Goal: Task Accomplishment & Management: Use online tool/utility

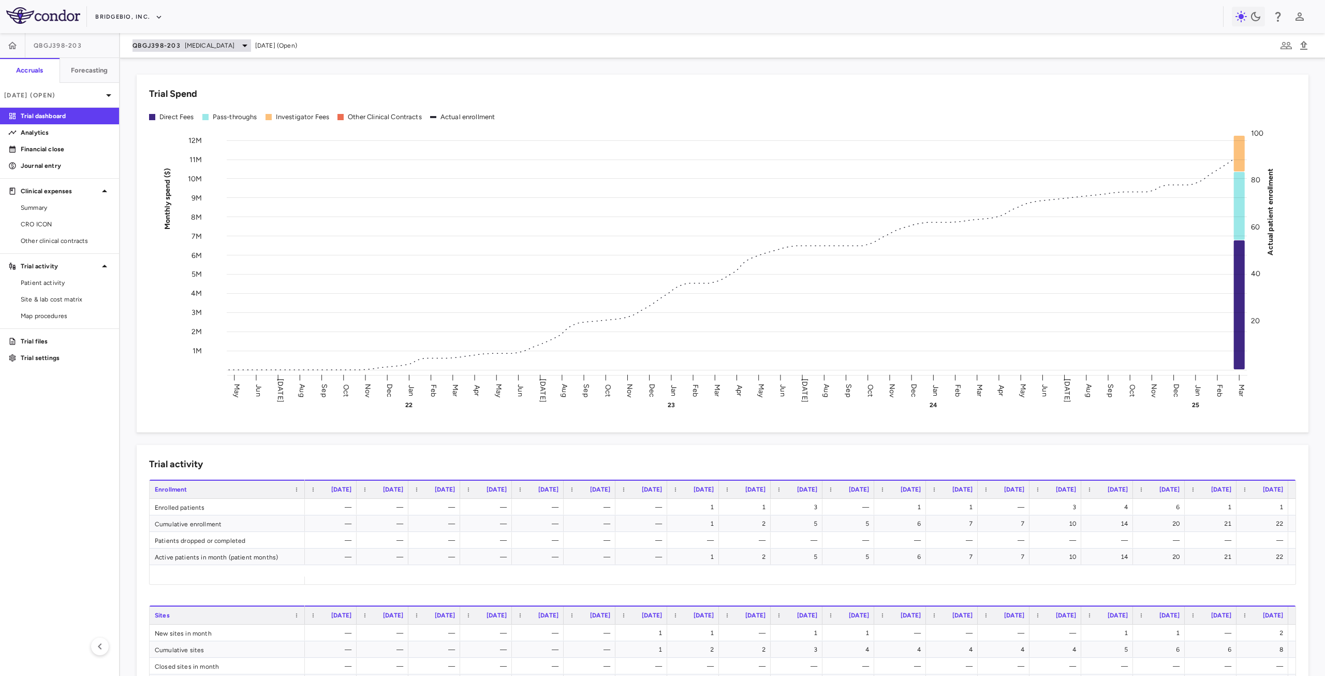
click at [191, 47] on span "[MEDICAL_DATA]" at bounding box center [210, 45] width 50 height 9
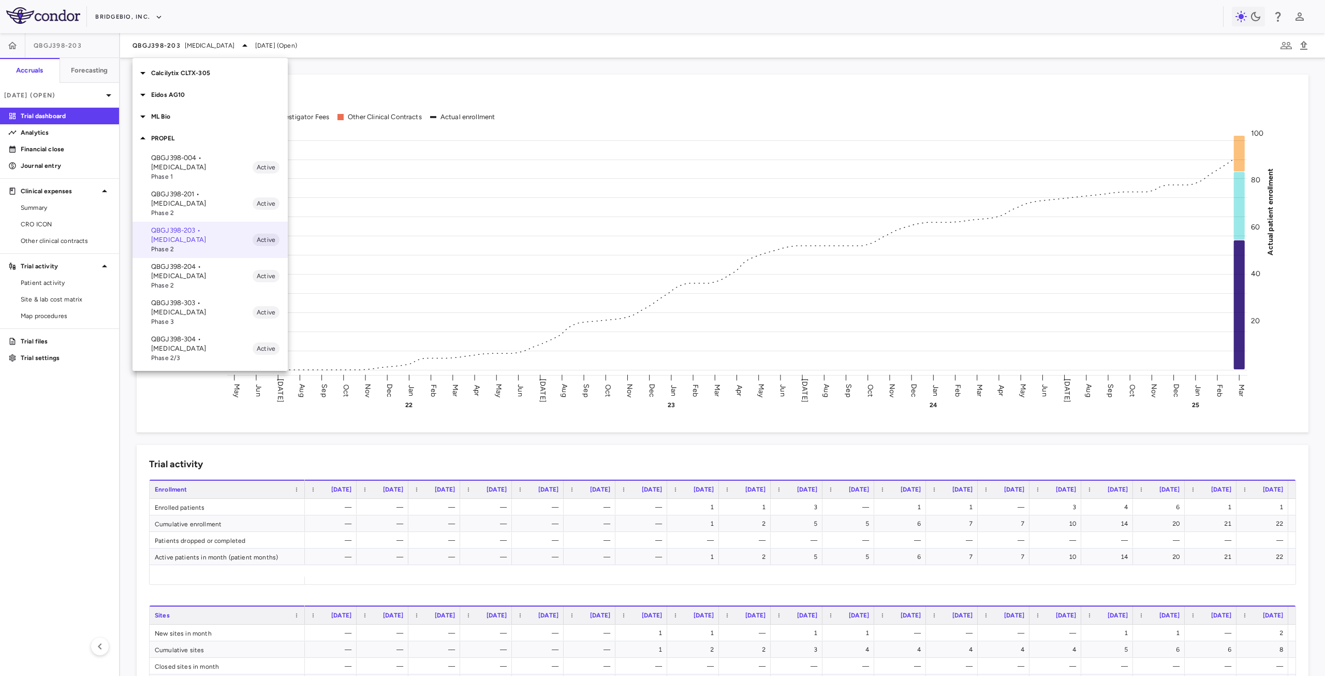
click at [186, 70] on p "Calcilytix CLTX-305" at bounding box center [219, 72] width 137 height 9
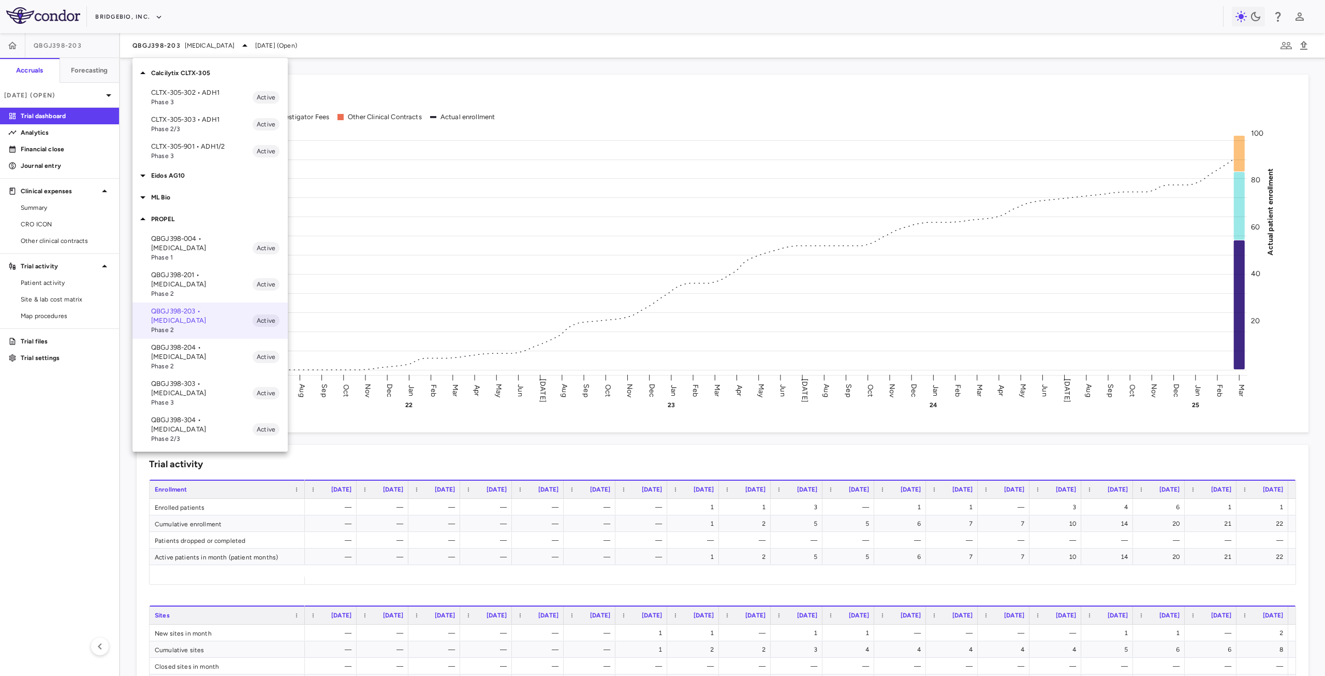
click at [206, 101] on span "Phase 3" at bounding box center [201, 101] width 101 height 9
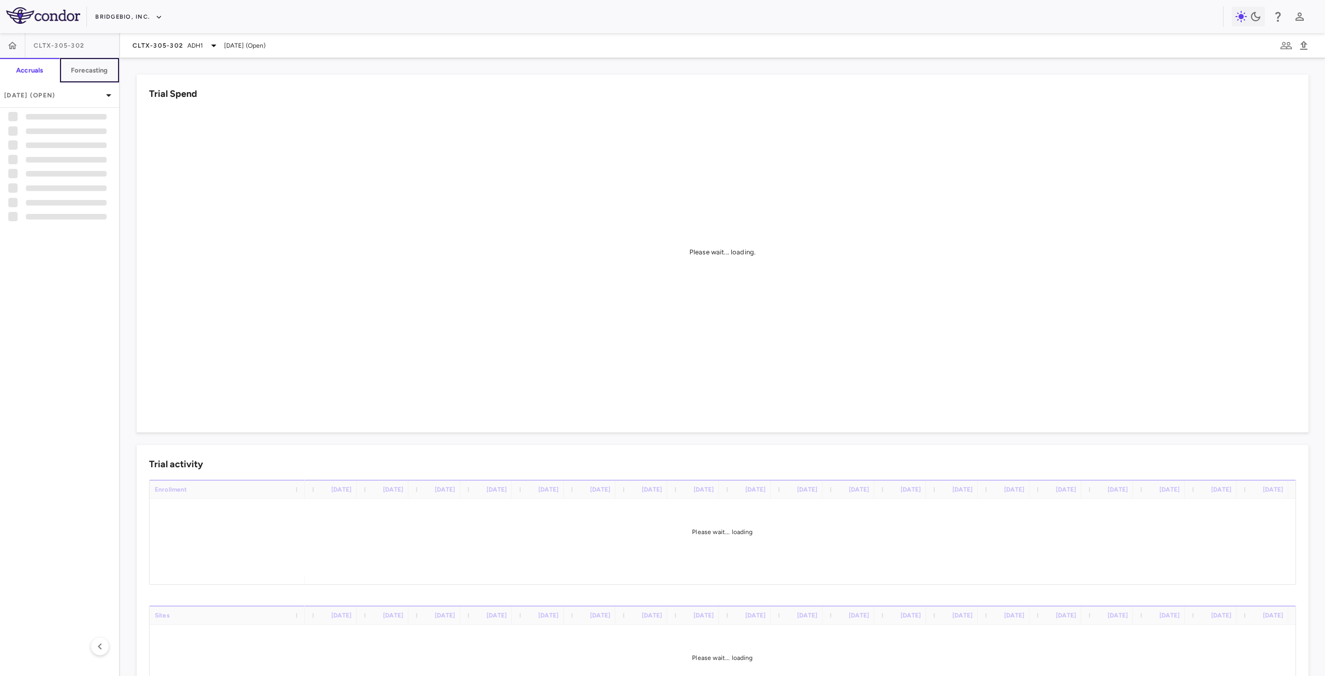
click at [84, 66] on h6 "Forecasting" at bounding box center [89, 70] width 37 height 9
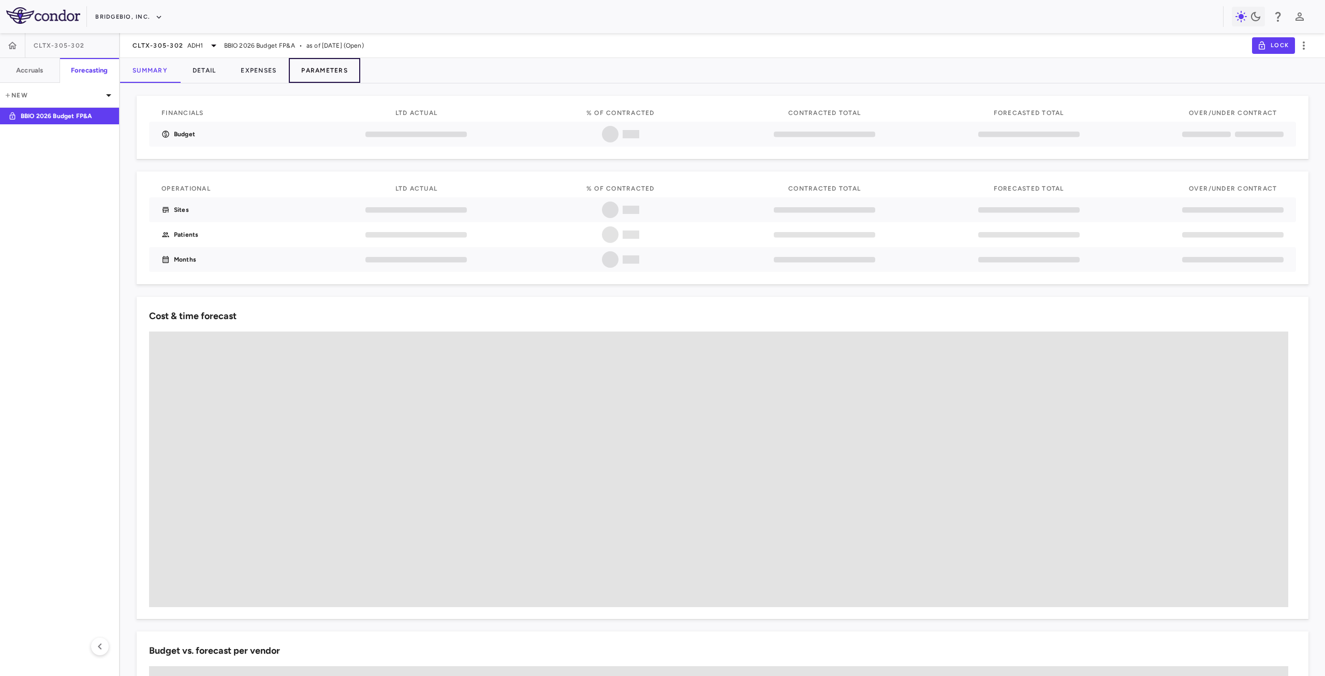
click at [315, 69] on button "Parameters" at bounding box center [324, 70] width 71 height 25
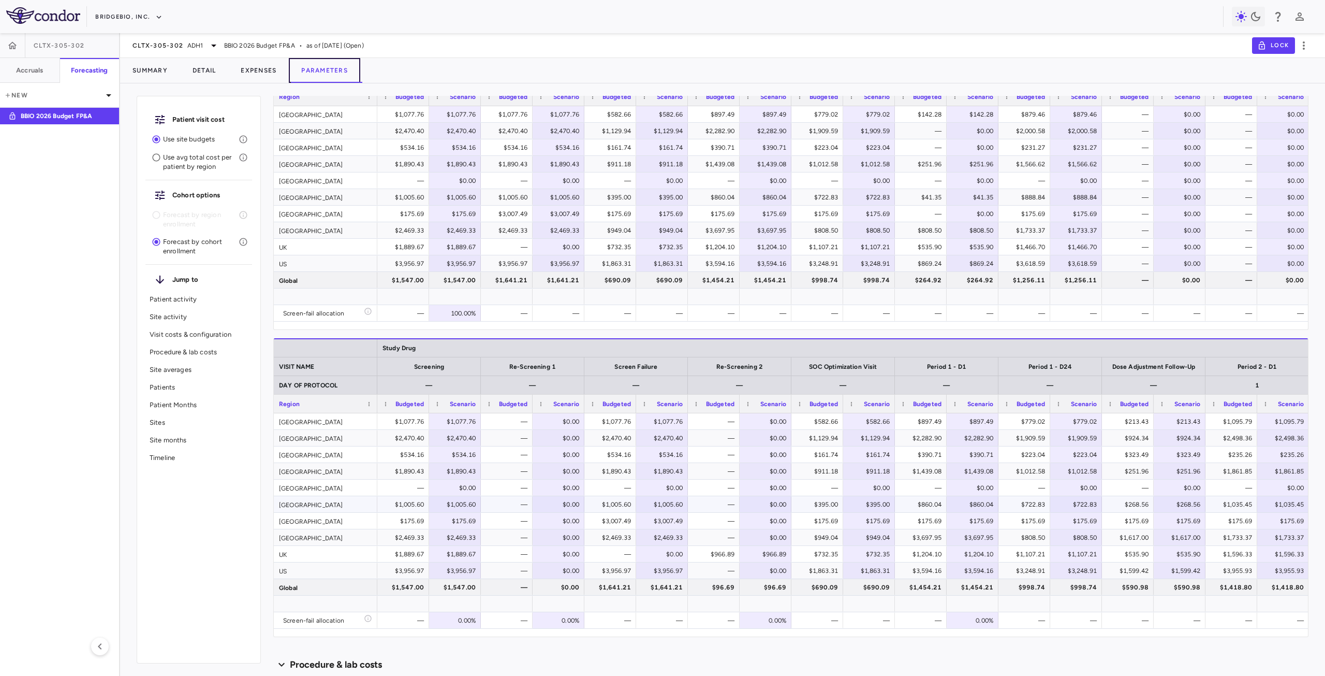
scroll to position [725, 0]
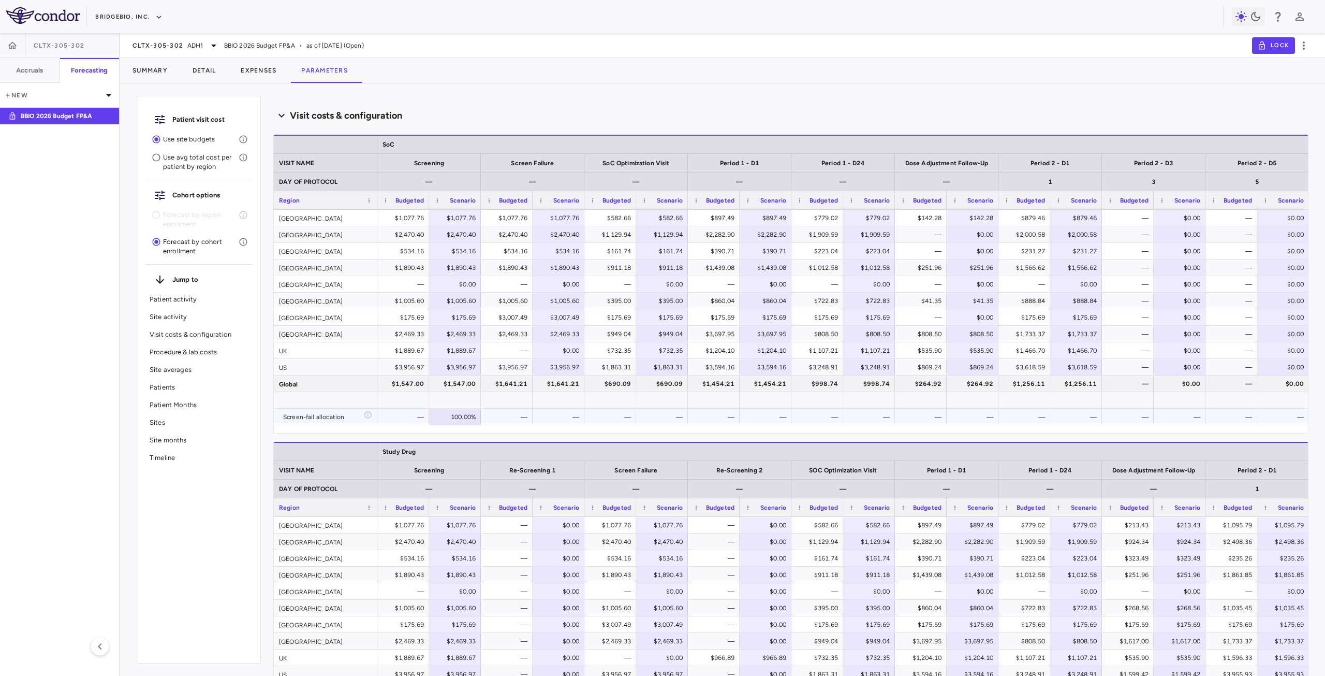
click at [618, 417] on div "—" at bounding box center [612, 416] width 37 height 17
click at [707, 415] on div "—" at bounding box center [715, 416] width 37 height 17
click at [796, 419] on div "—" at bounding box center [818, 416] width 52 height 16
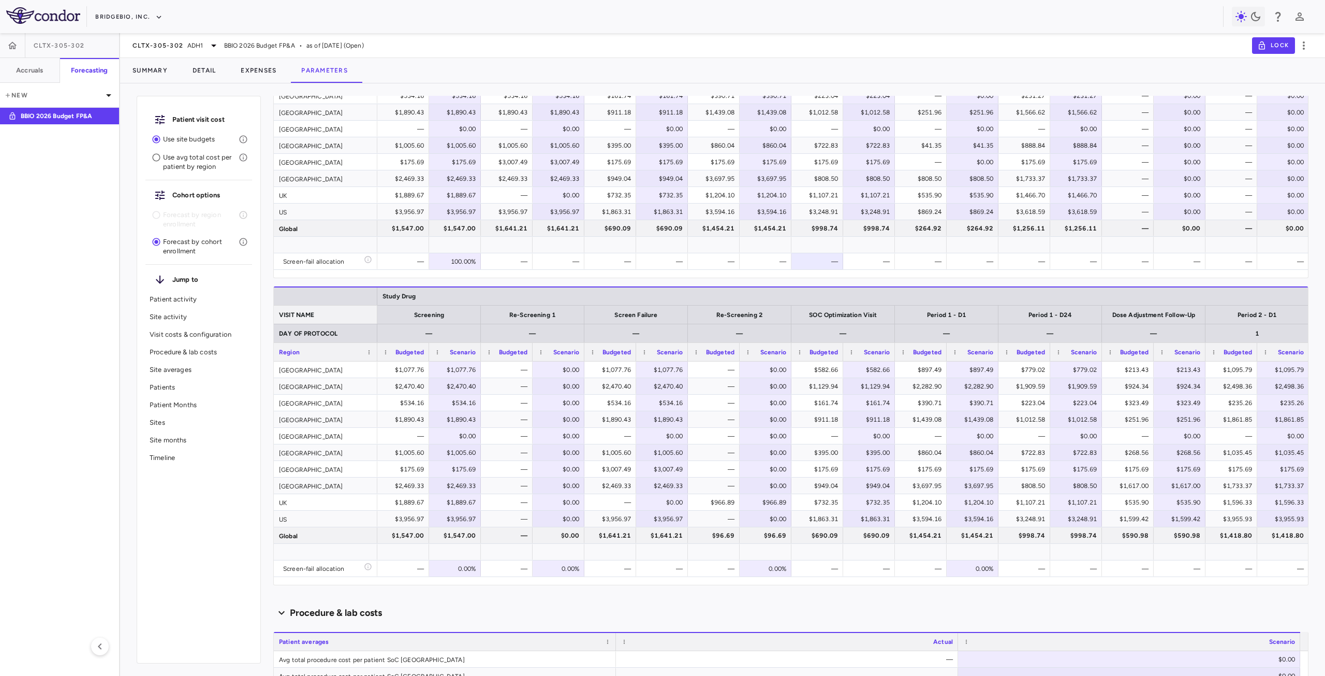
scroll to position [0, 0]
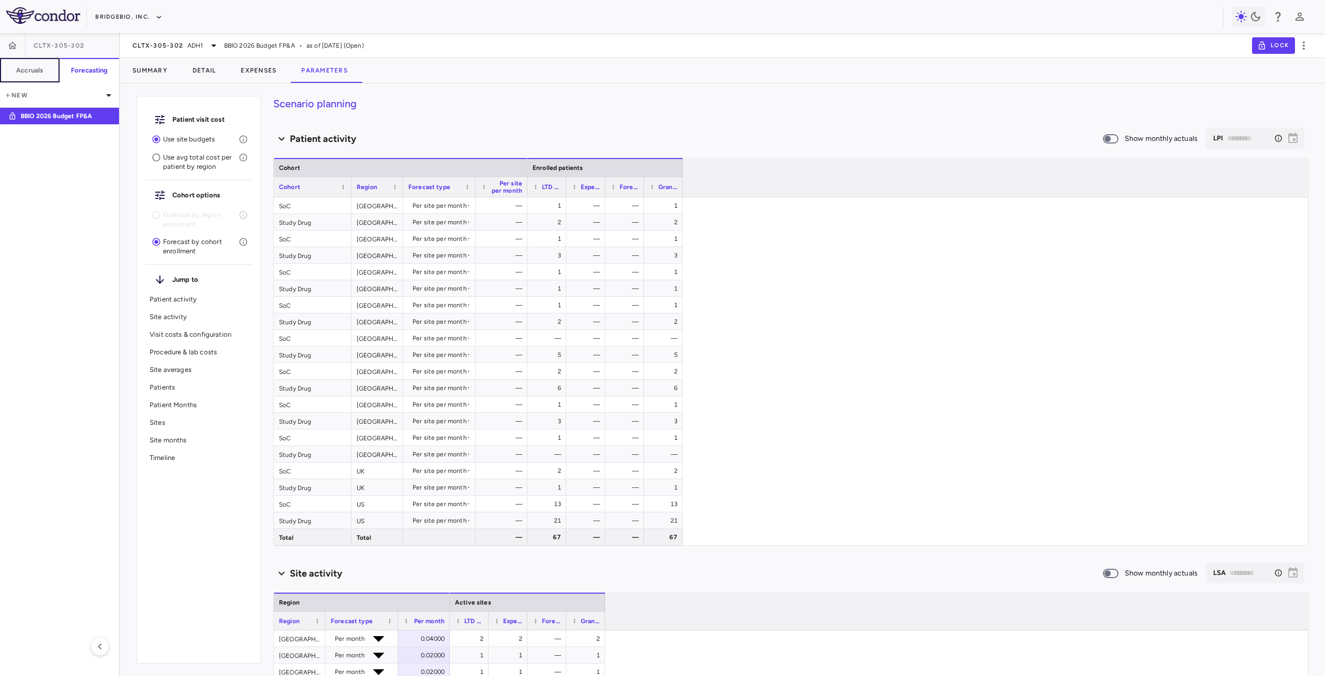
drag, startPoint x: 19, startPoint y: 71, endPoint x: 104, endPoint y: 62, distance: 85.4
click at [19, 71] on h6 "Accruals" at bounding box center [29, 70] width 27 height 9
